Goal: Navigation & Orientation: Find specific page/section

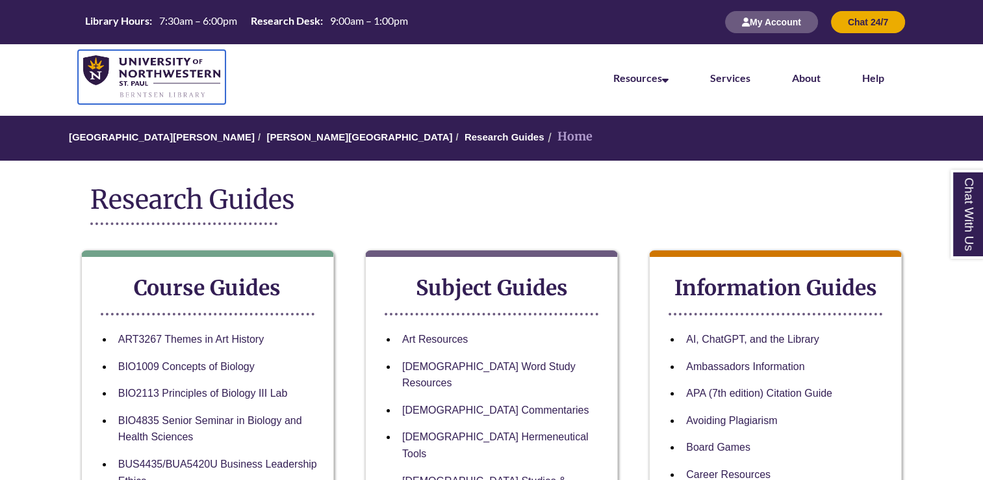
click at [99, 64] on img at bounding box center [151, 77] width 137 height 44
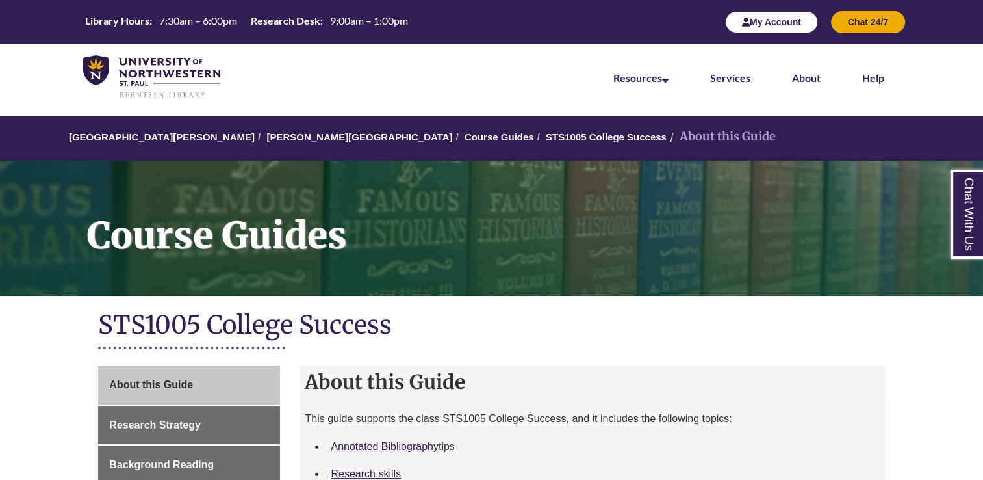
click at [781, 22] on button "My Account" at bounding box center [771, 22] width 93 height 22
